Goal: Task Accomplishment & Management: Manage account settings

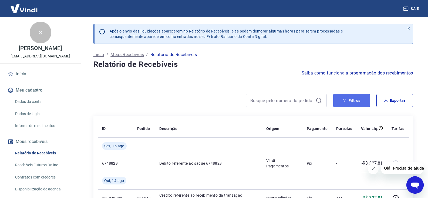
click at [358, 100] on button "Filtros" at bounding box center [351, 100] width 37 height 13
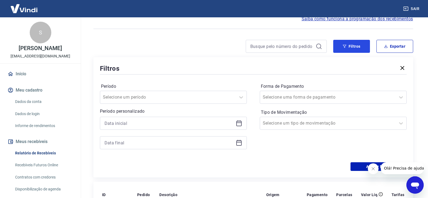
scroll to position [81, 0]
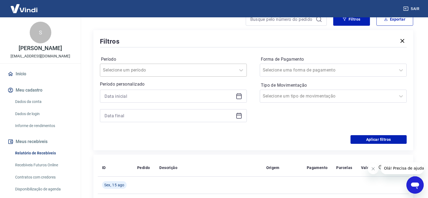
click at [131, 71] on input "Período" at bounding box center [130, 70] width 55 height 6
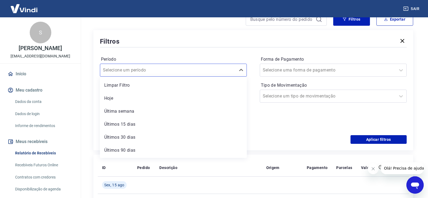
click at [190, 53] on div "Período option Limpar Filtro focused, 1 of 7. 7 results available. Use Up and D…" at bounding box center [253, 91] width 307 height 86
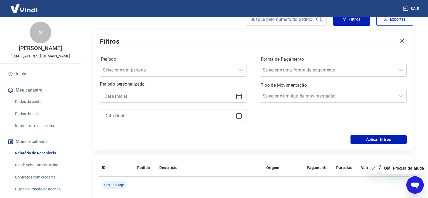
scroll to position [135, 0]
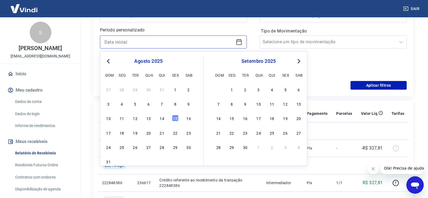
click at [151, 40] on input at bounding box center [169, 42] width 129 height 8
click at [106, 62] on button "Previous Month" at bounding box center [108, 61] width 6 height 6
click at [135, 87] on div "1" at bounding box center [135, 89] width 6 height 6
type input "01/07/2025"
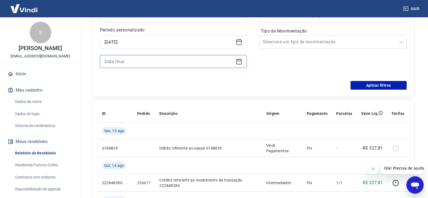
click at [139, 62] on input at bounding box center [169, 61] width 129 height 8
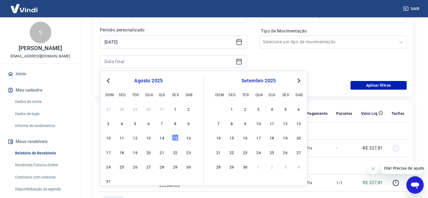
click at [107, 81] on button "Previous Month" at bounding box center [108, 80] width 6 height 6
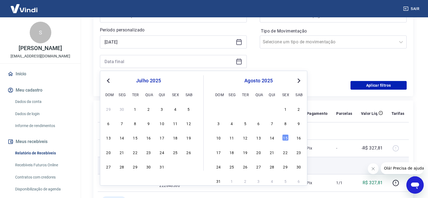
drag, startPoint x: 161, startPoint y: 166, endPoint x: 161, endPoint y: 162, distance: 3.8
click at [161, 166] on div "31" at bounding box center [162, 166] width 6 height 6
type input "31/07/2025"
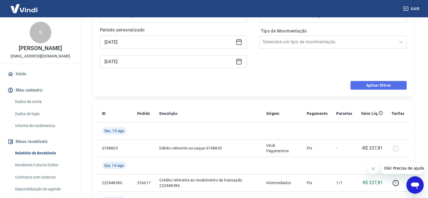
click at [377, 84] on button "Aplicar filtros" at bounding box center [379, 85] width 56 height 9
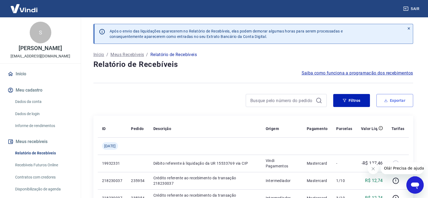
click at [393, 101] on button "Exportar" at bounding box center [395, 100] width 37 height 13
type input "01/07/2025"
type input "31/07/2025"
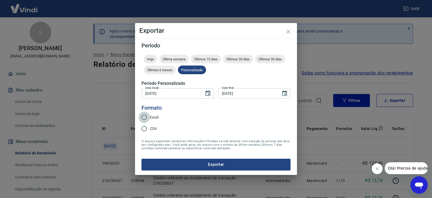
click at [148, 114] on input "Excel" at bounding box center [144, 116] width 11 height 11
radio input "true"
click at [197, 161] on button "Exportar" at bounding box center [216, 163] width 149 height 11
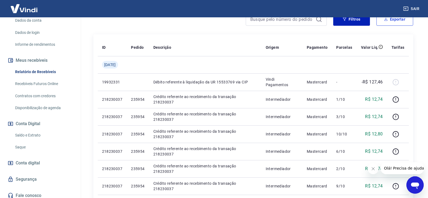
scroll to position [85, 0]
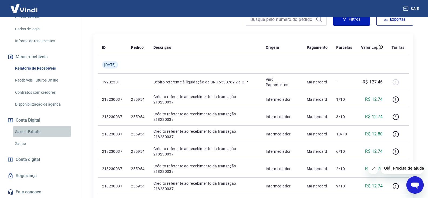
click at [33, 131] on link "Saldo e Extrato" at bounding box center [43, 131] width 61 height 11
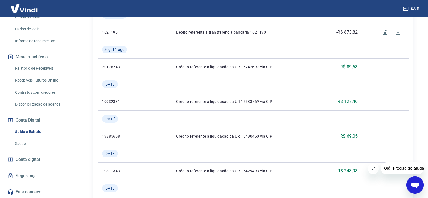
scroll to position [216, 0]
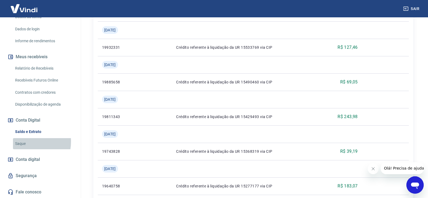
click at [24, 141] on link "Saque" at bounding box center [43, 143] width 61 height 11
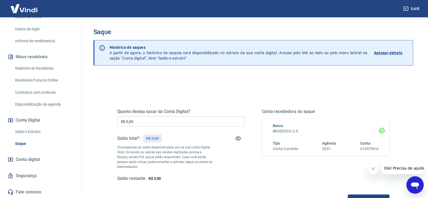
scroll to position [70, 0]
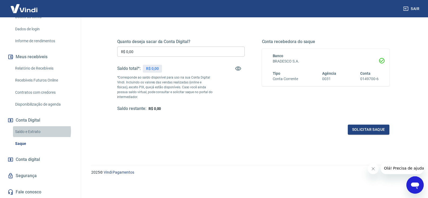
click at [37, 131] on link "Saldo e Extrato" at bounding box center [43, 131] width 61 height 11
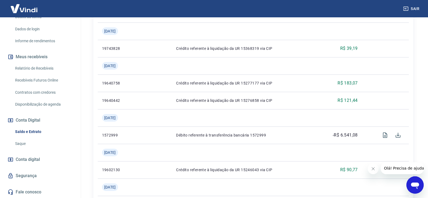
scroll to position [346, 0]
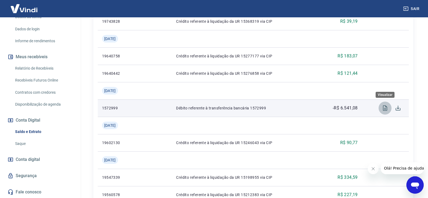
click at [385, 107] on icon "Visualizar" at bounding box center [385, 108] width 6 height 6
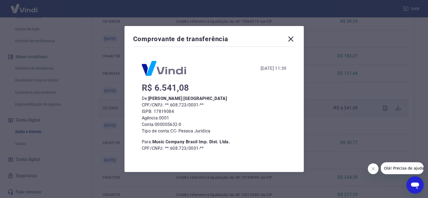
scroll to position [40, 0]
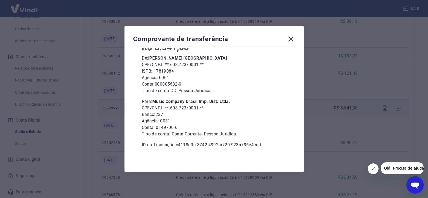
click at [291, 35] on icon at bounding box center [291, 39] width 9 height 9
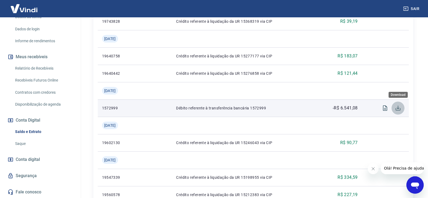
click at [400, 108] on icon "Download" at bounding box center [398, 108] width 6 height 6
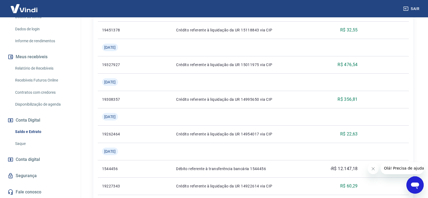
scroll to position [535, 0]
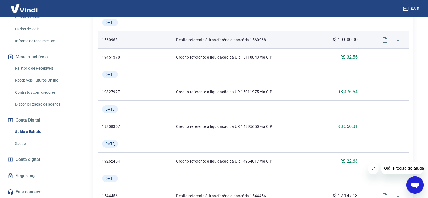
click at [342, 40] on p "-R$ 10.000,00" at bounding box center [344, 39] width 28 height 6
click at [109, 39] on p "1560968" at bounding box center [120, 39] width 37 height 5
click at [203, 38] on p "Débito referente à transferência bancária 1560968" at bounding box center [242, 39] width 133 height 5
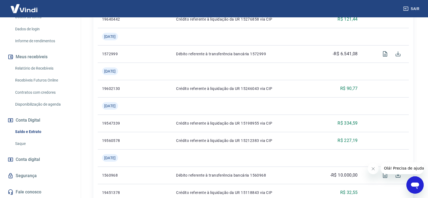
scroll to position [427, 0]
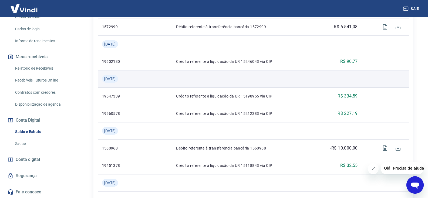
click at [328, 71] on td at bounding box center [337, 78] width 49 height 17
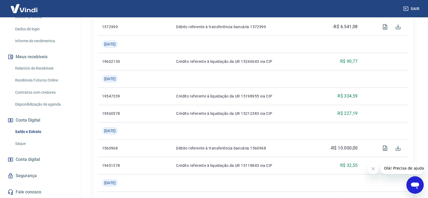
click at [375, 169] on icon "Fechar mensagem da empresa" at bounding box center [373, 168] width 4 height 4
